Goal: Information Seeking & Learning: Learn about a topic

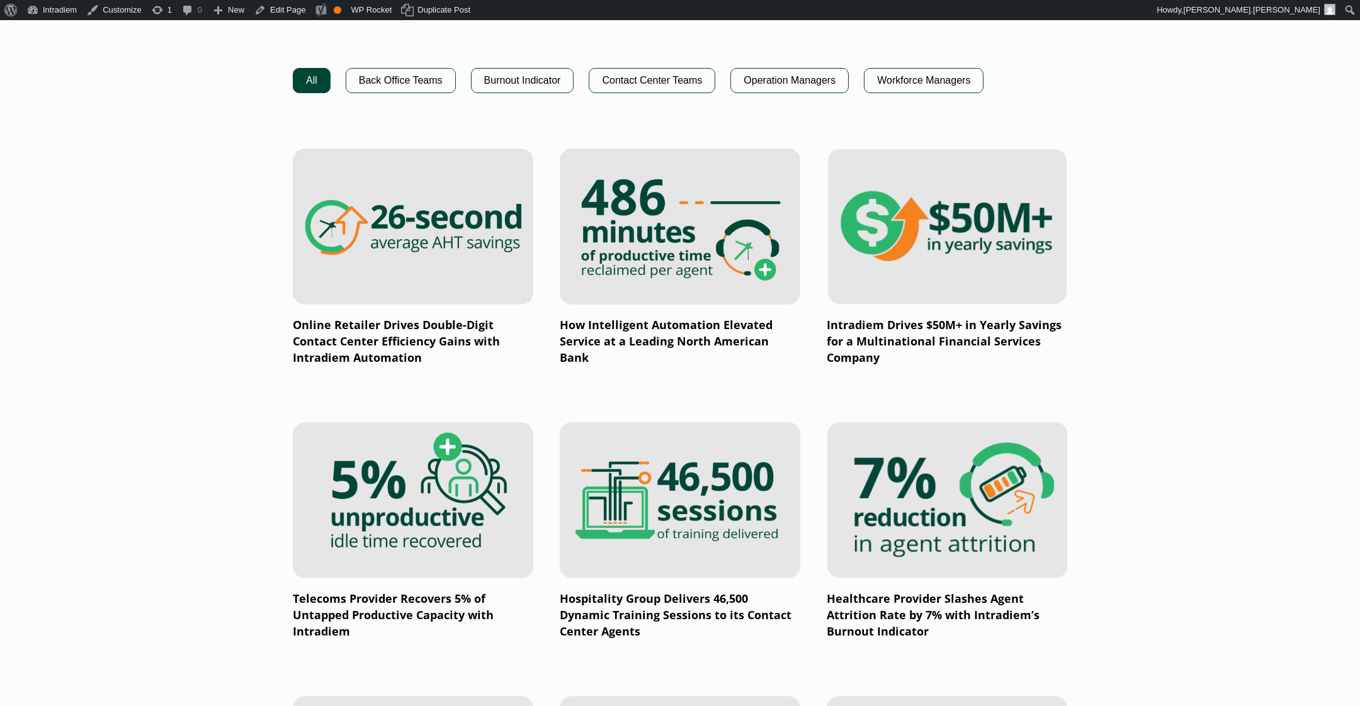
scroll to position [867, 0]
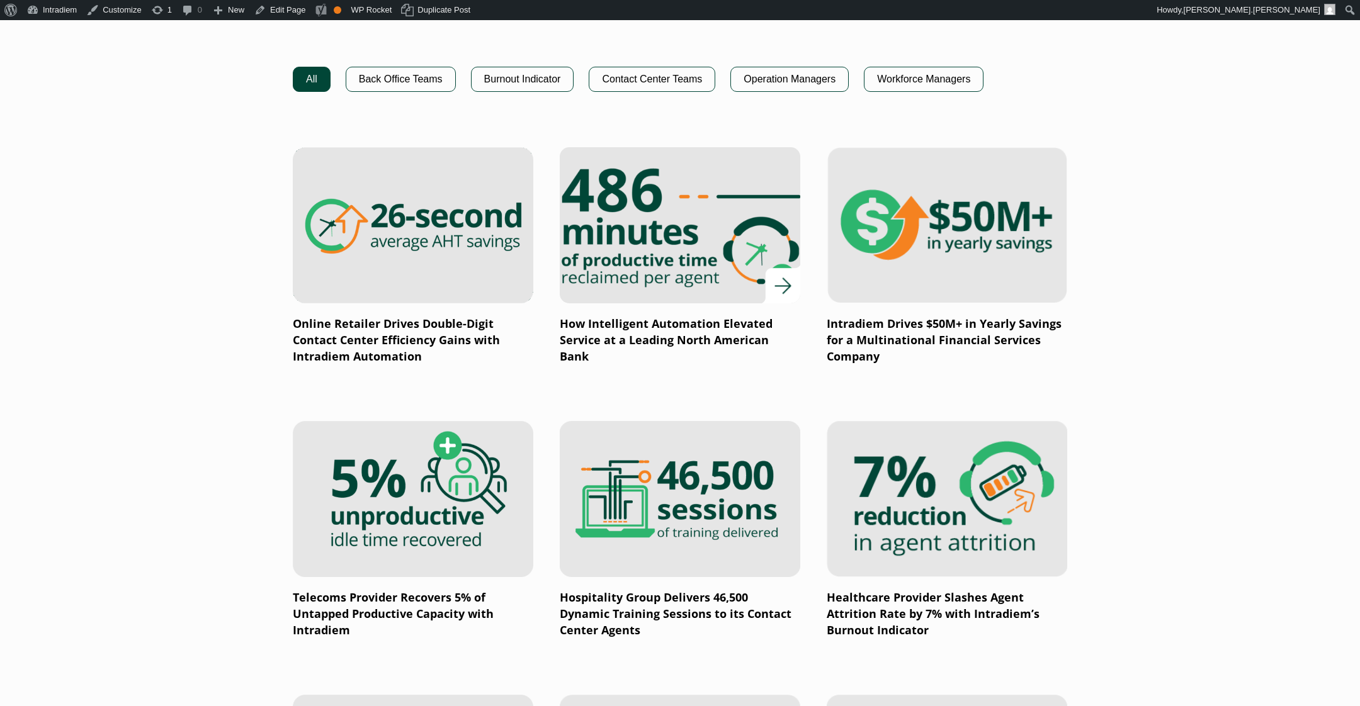
click at [780, 188] on img at bounding box center [680, 226] width 288 height 188
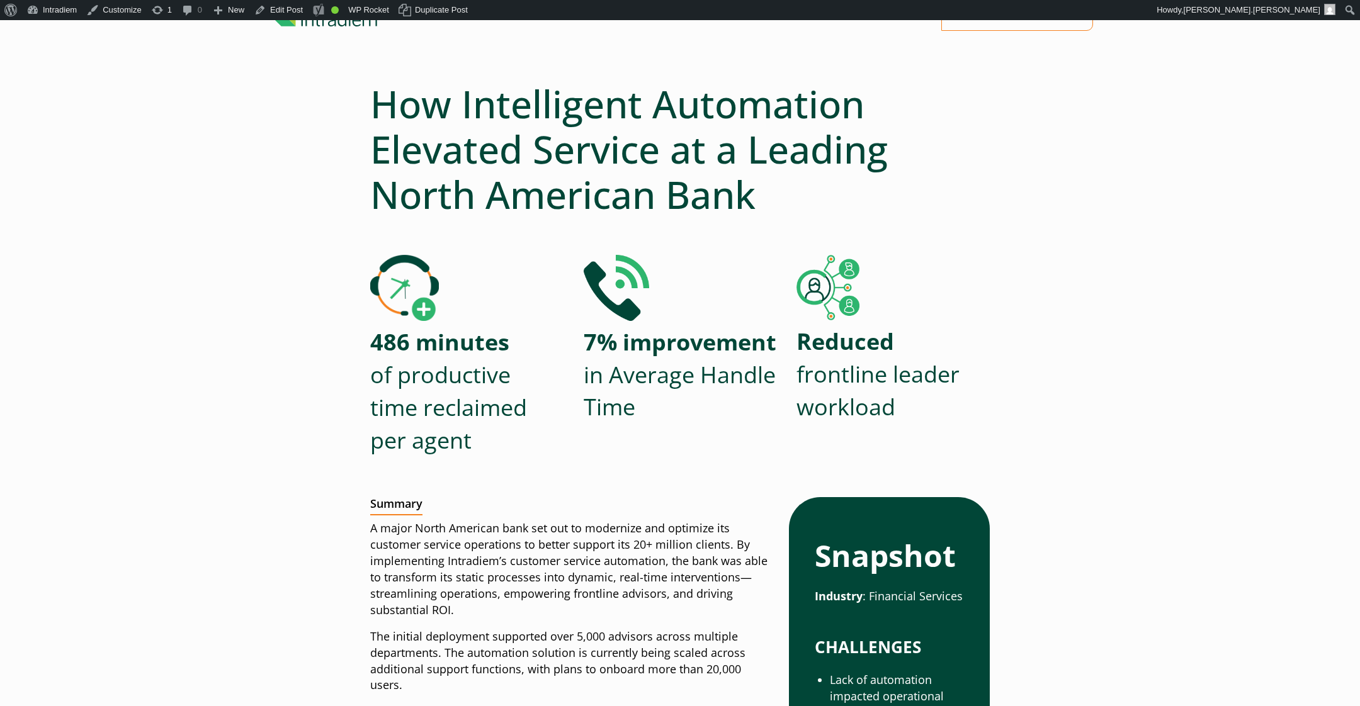
scroll to position [84, 0]
